Goal: Navigation & Orientation: Find specific page/section

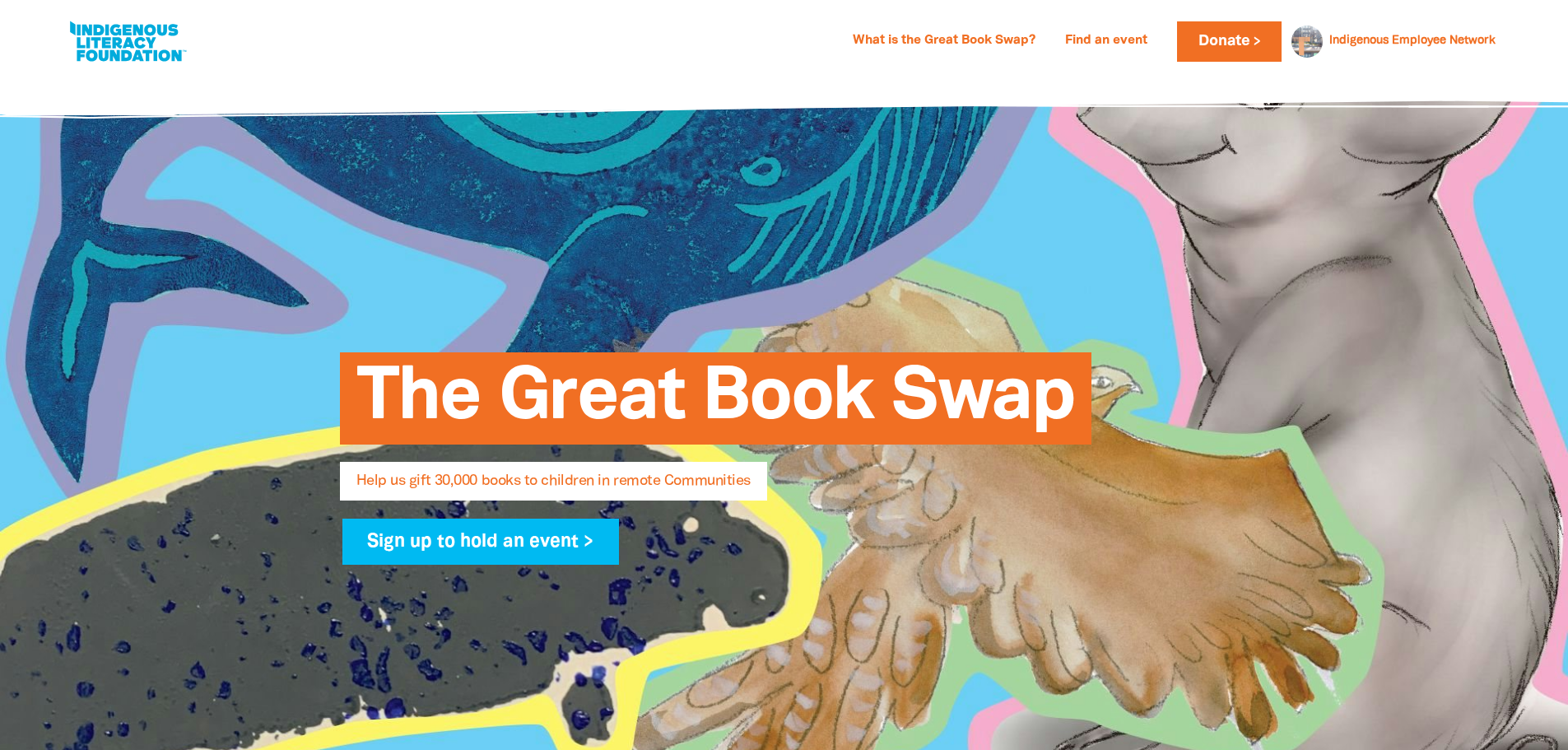
select select "AU"
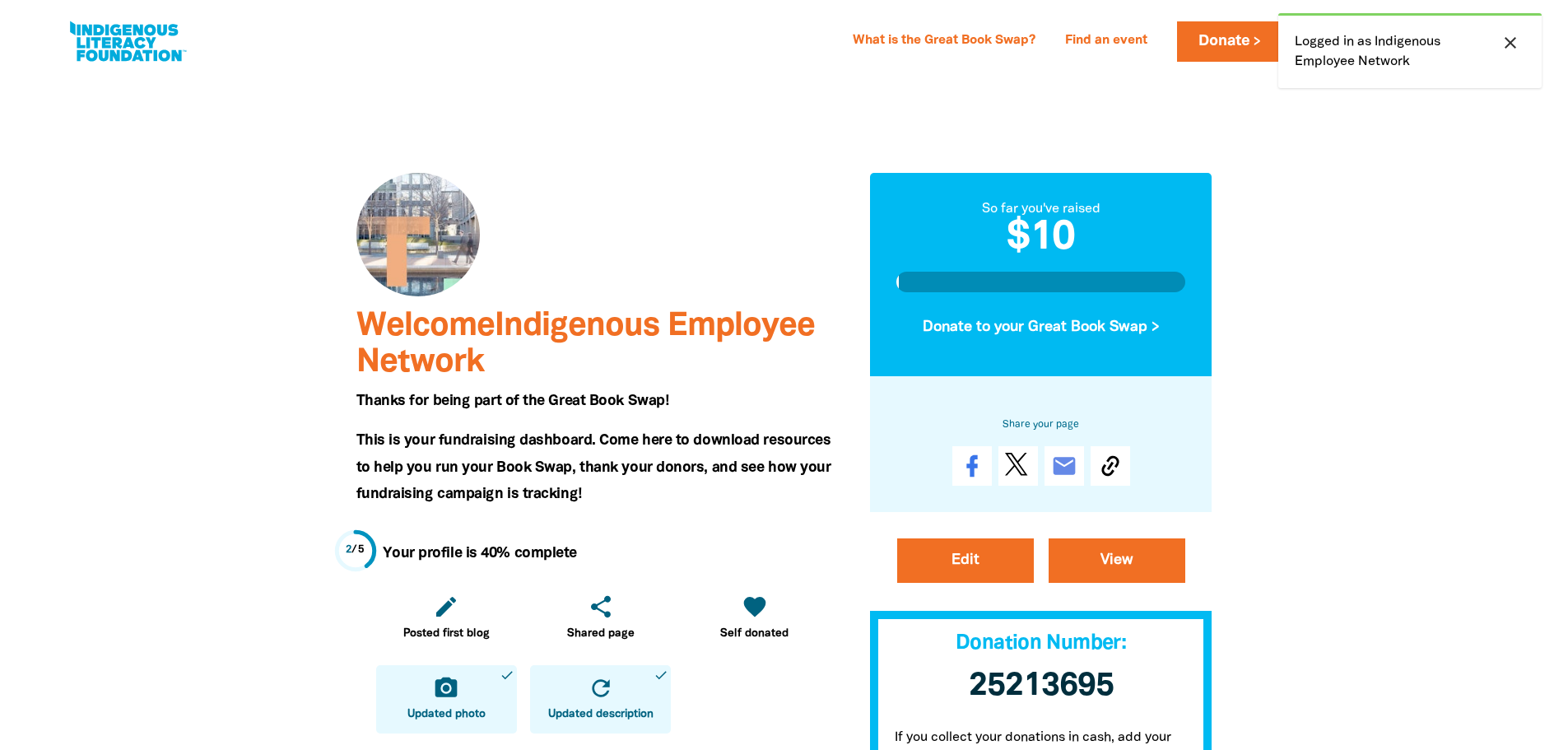
click at [1504, 36] on icon "close" at bounding box center [1509, 42] width 20 height 20
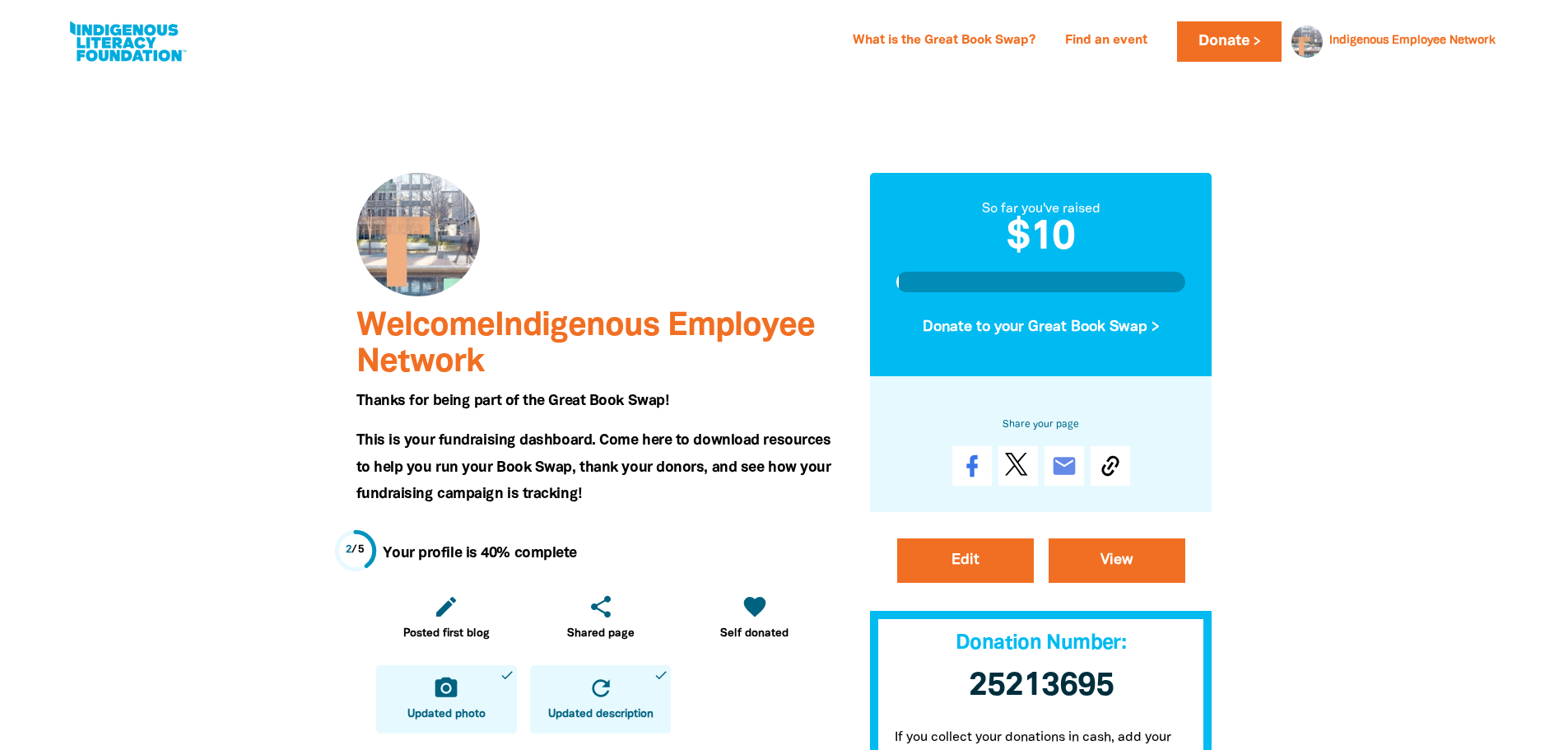
drag, startPoint x: 1376, startPoint y: 430, endPoint x: 1241, endPoint y: 384, distance: 142.6
